Goal: Information Seeking & Learning: Find specific fact

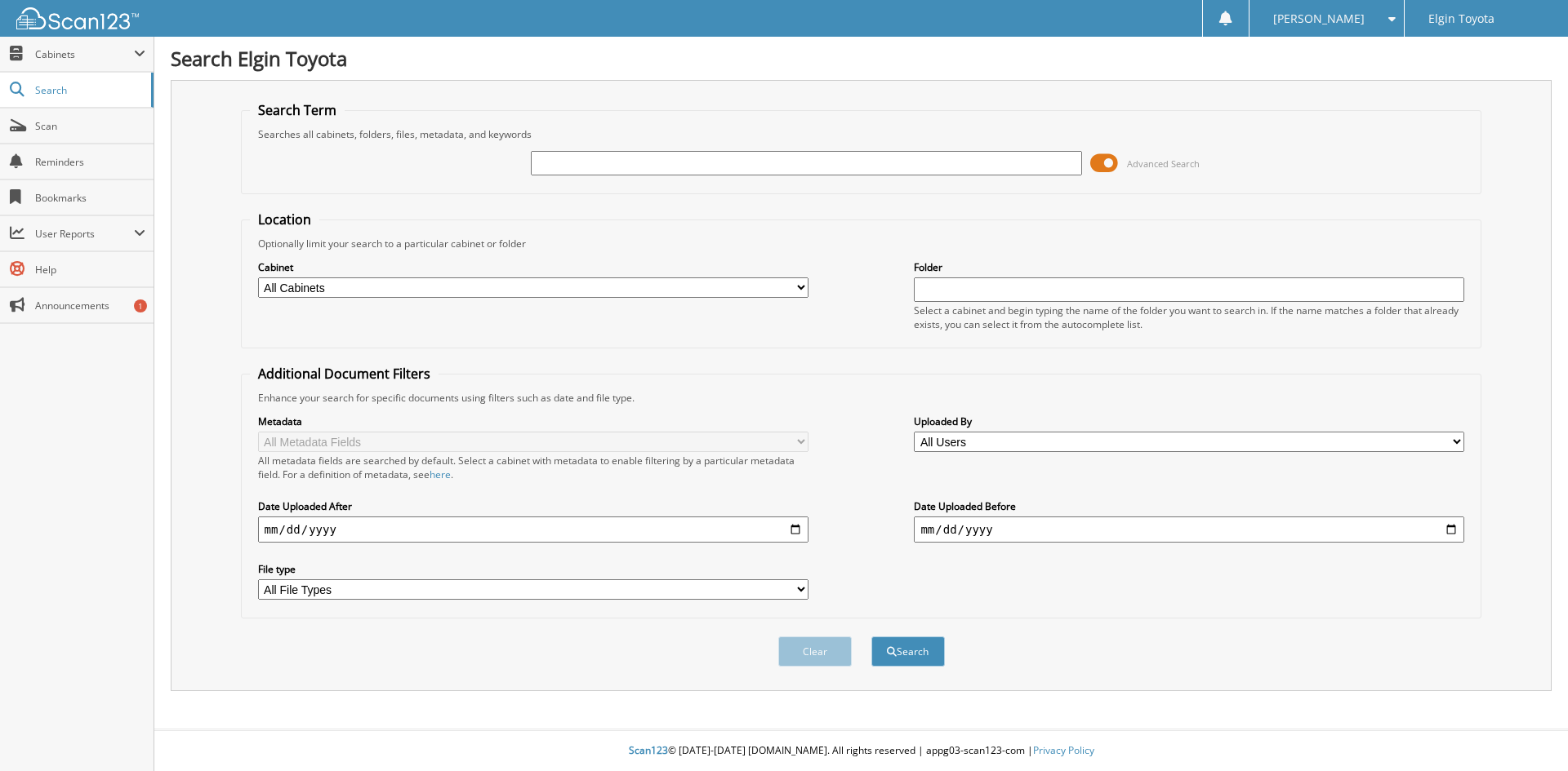
click at [539, 159] on input "text" at bounding box center [806, 162] width 551 height 24
click at [562, 162] on input "text" at bounding box center [806, 162] width 551 height 24
click at [555, 161] on input "text" at bounding box center [806, 162] width 551 height 24
paste input "4T1F11AK3NU060461"
type input "[US_VEHICLE_IDENTIFICATION_NUMBER]"
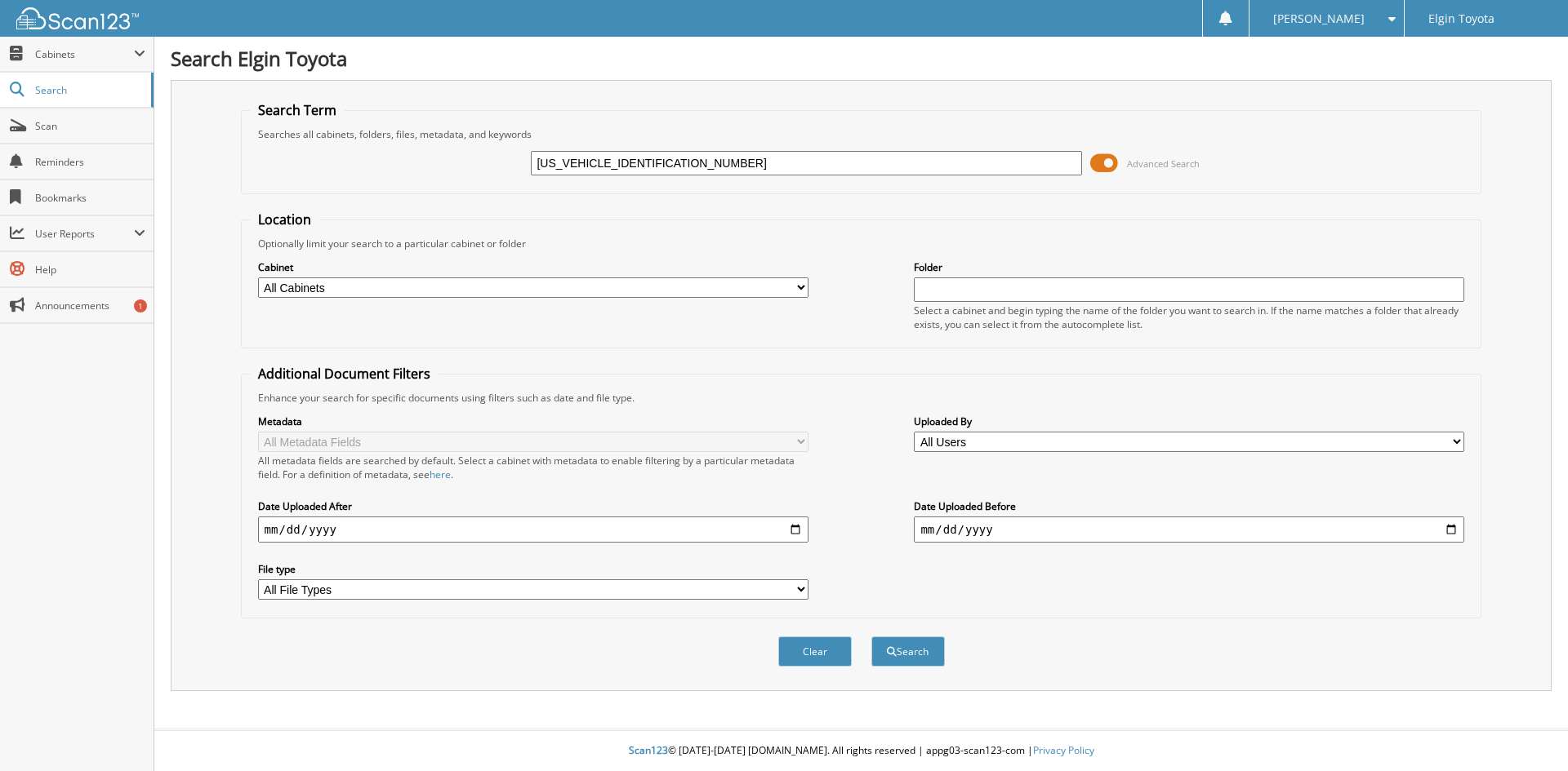
click at [871, 636] on button "Search" at bounding box center [908, 652] width 74 height 31
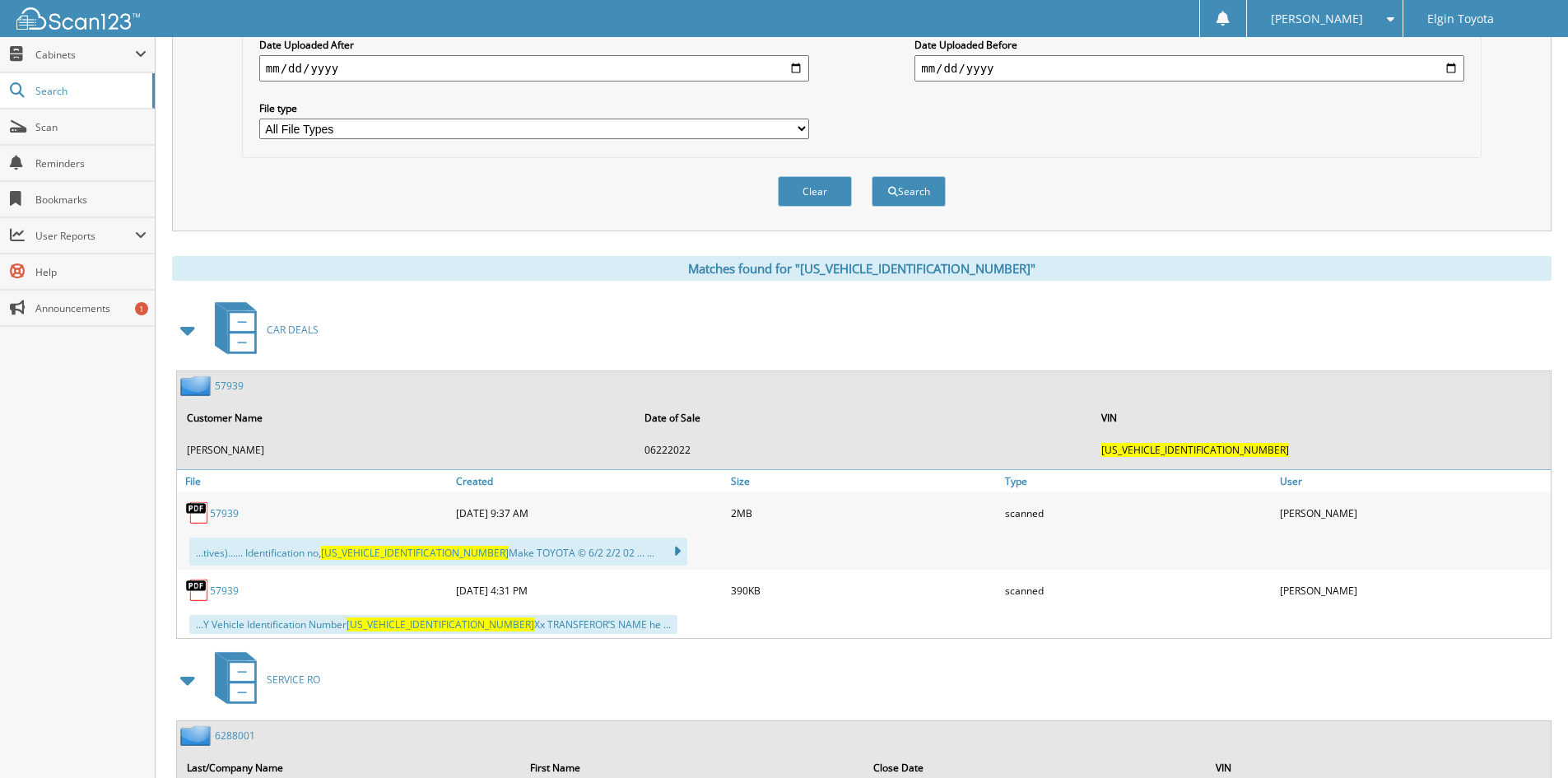
scroll to position [495, 0]
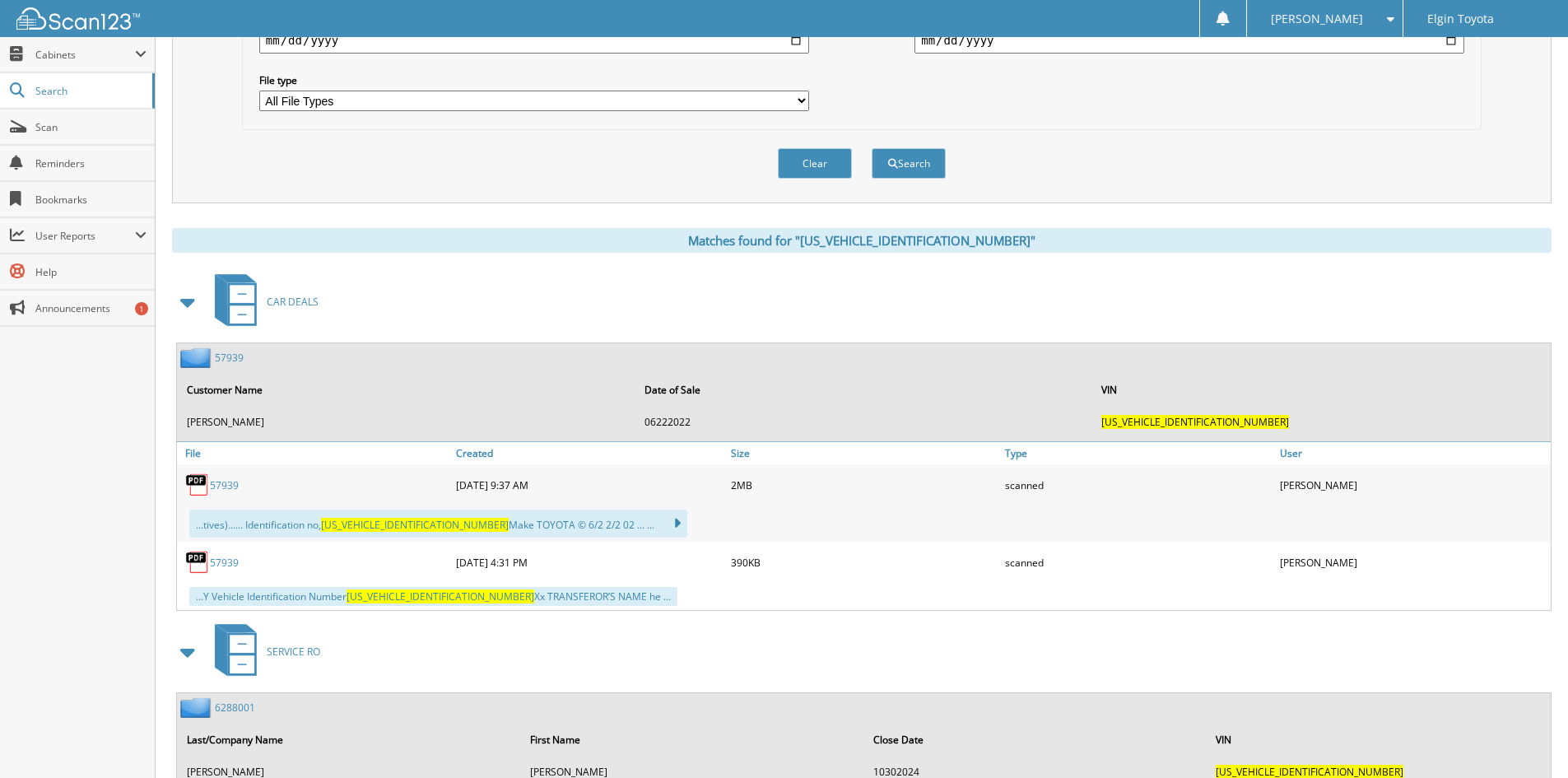
click at [224, 485] on link "57939" at bounding box center [225, 485] width 29 height 14
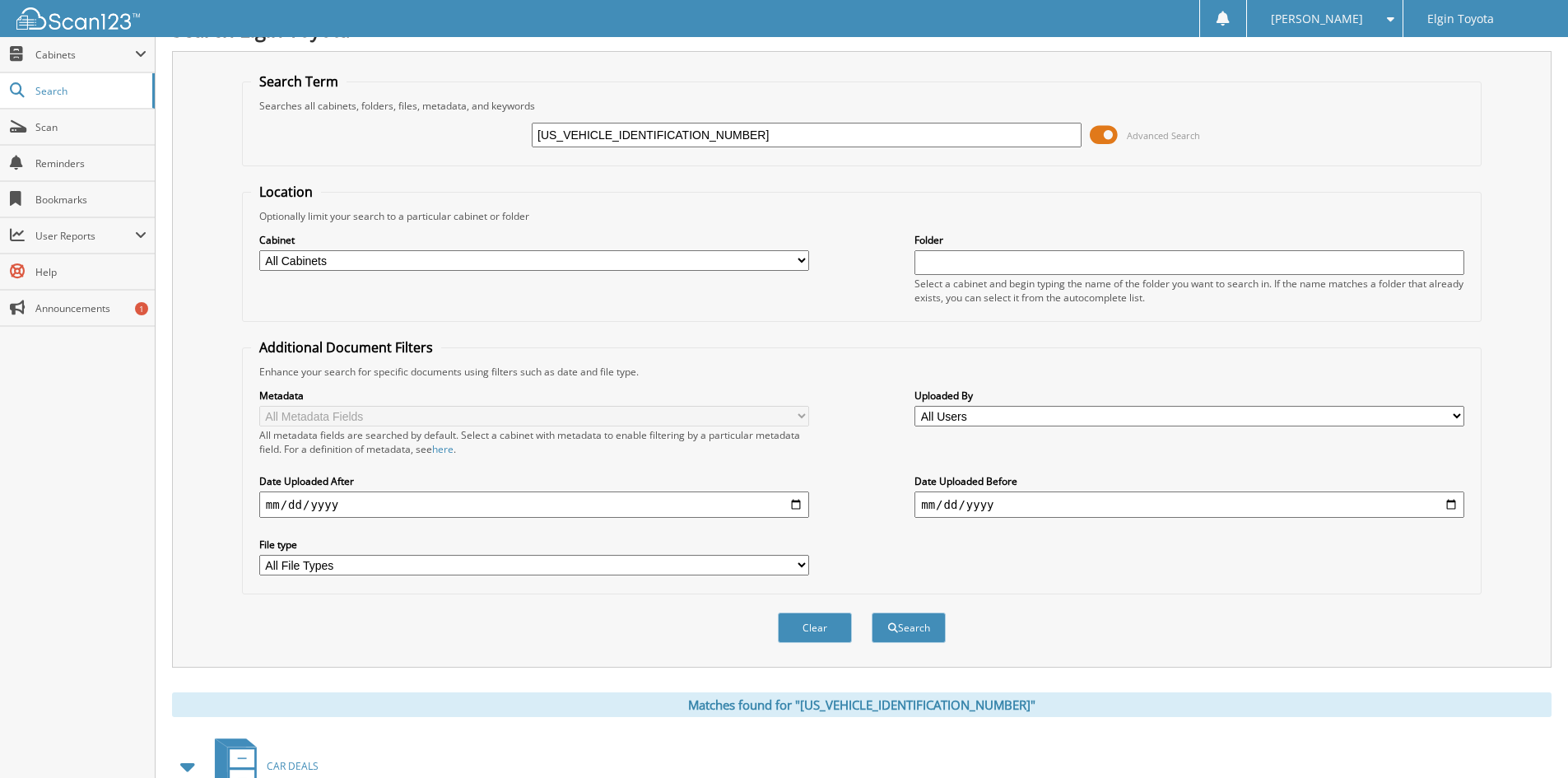
scroll to position [0, 0]
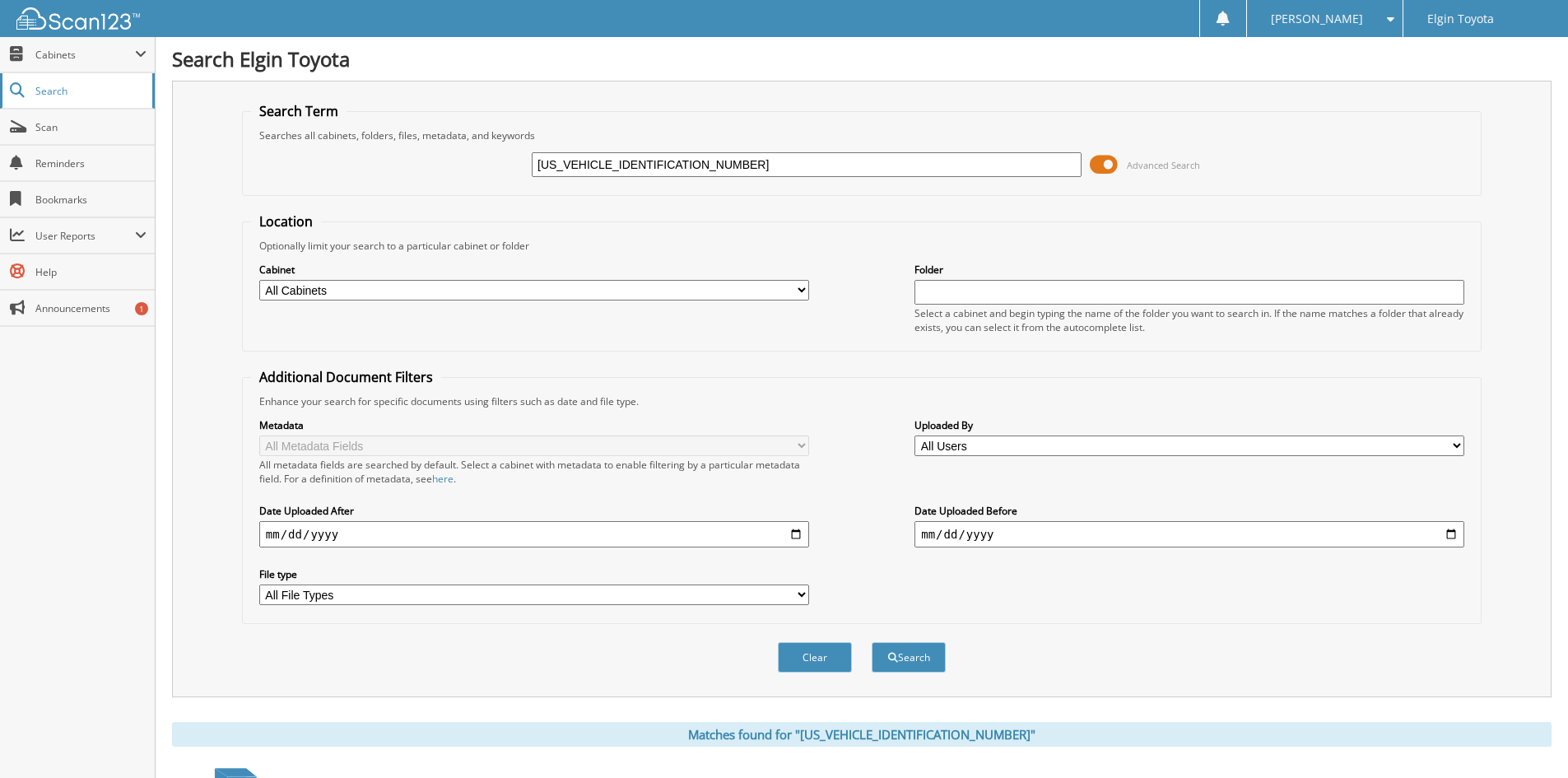
click at [50, 94] on span "Search" at bounding box center [90, 91] width 109 height 14
